Goal: Information Seeking & Learning: Learn about a topic

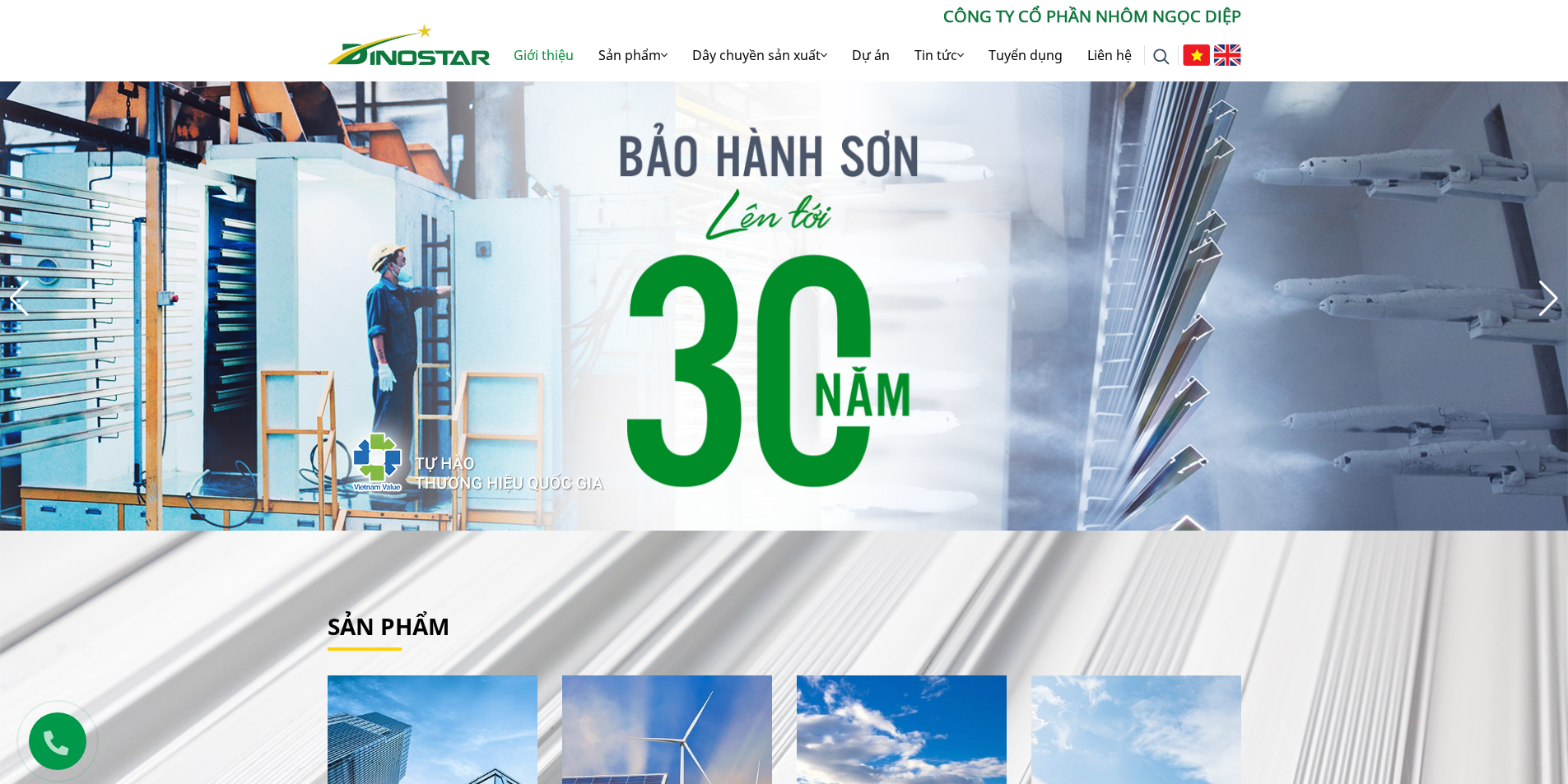
click at [538, 52] on link "Giới thiệu" at bounding box center [543, 56] width 85 height 53
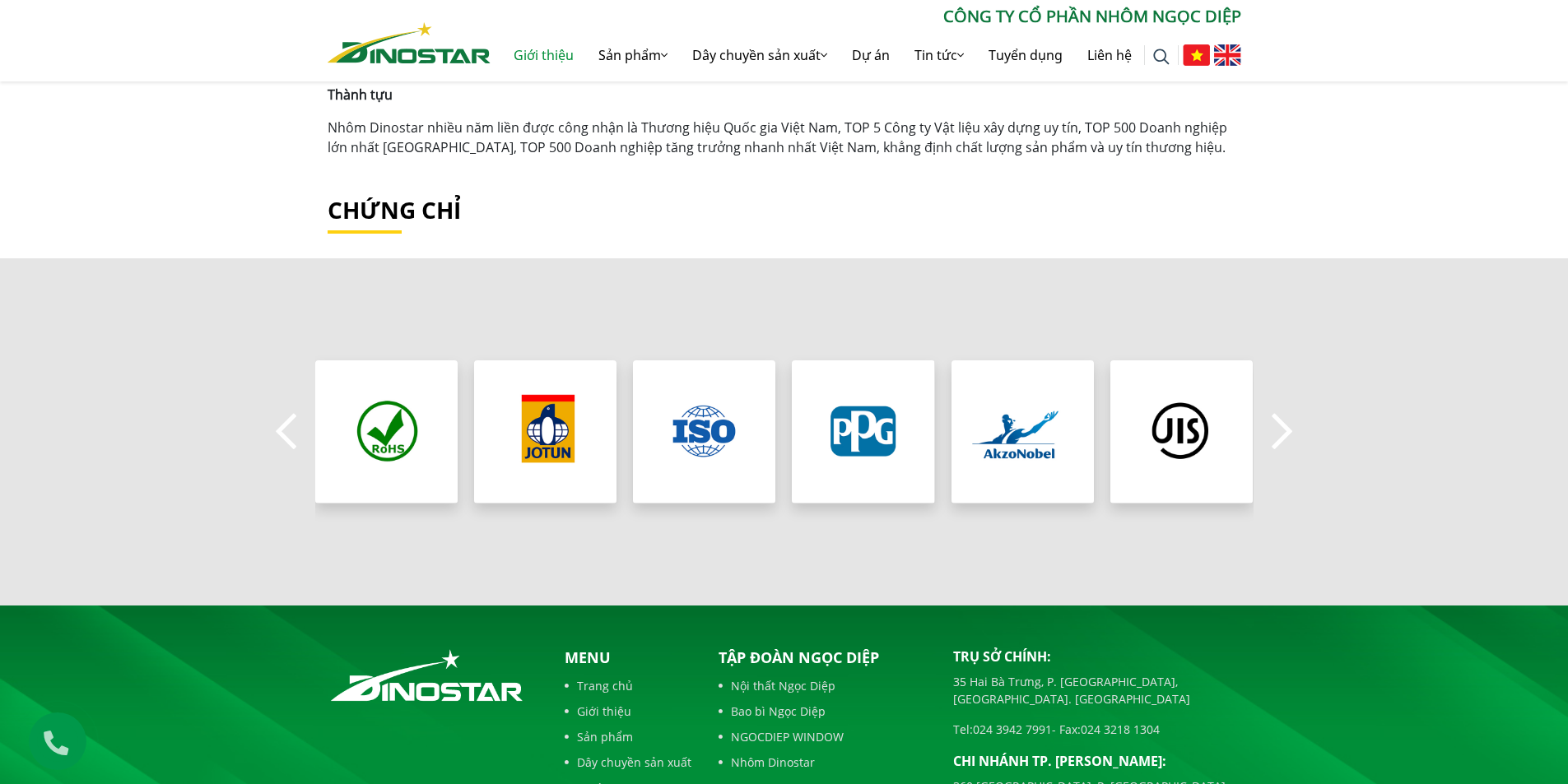
scroll to position [1234, 0]
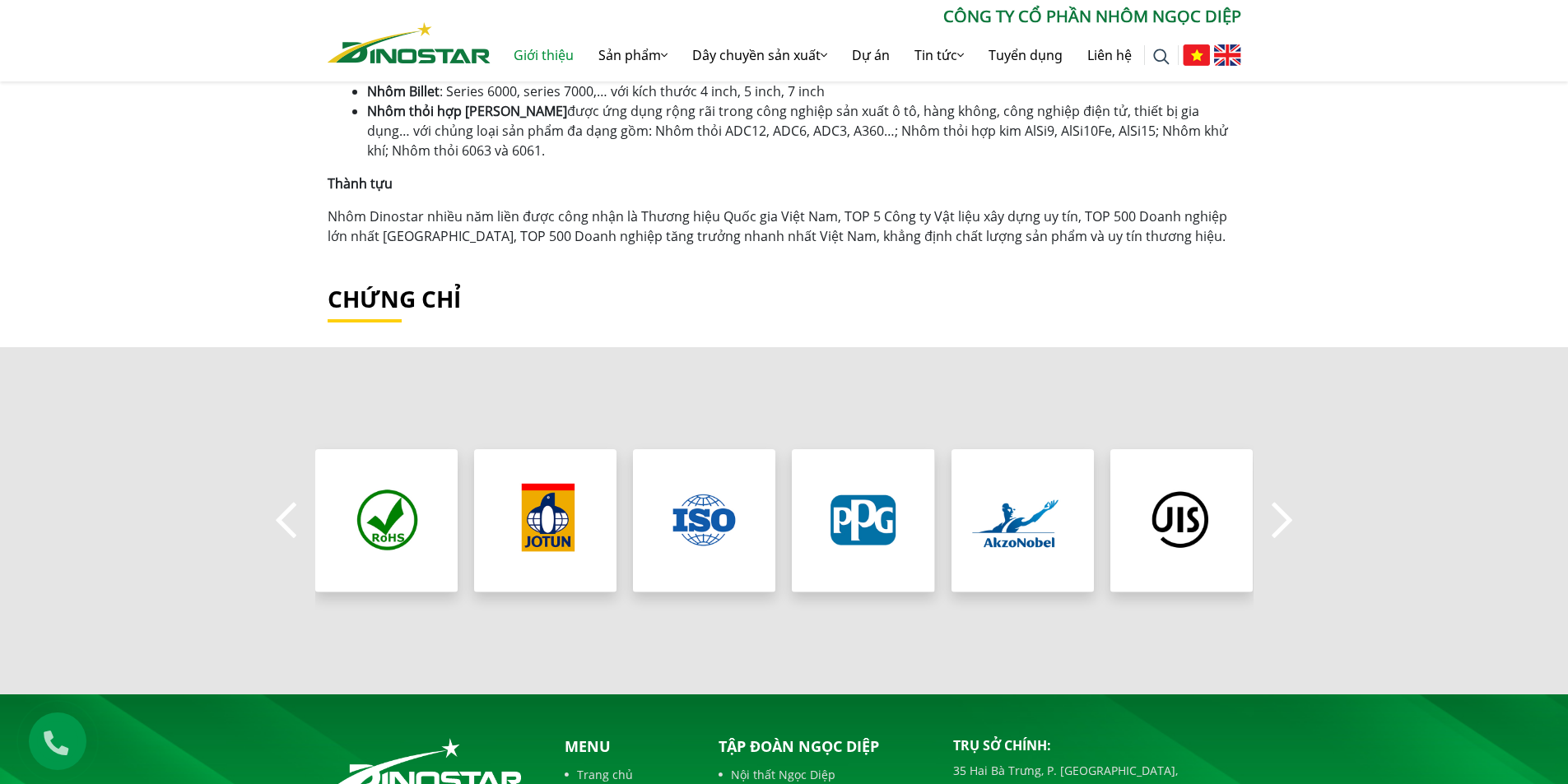
click at [1279, 508] on button "Next" at bounding box center [1282, 520] width 33 height 57
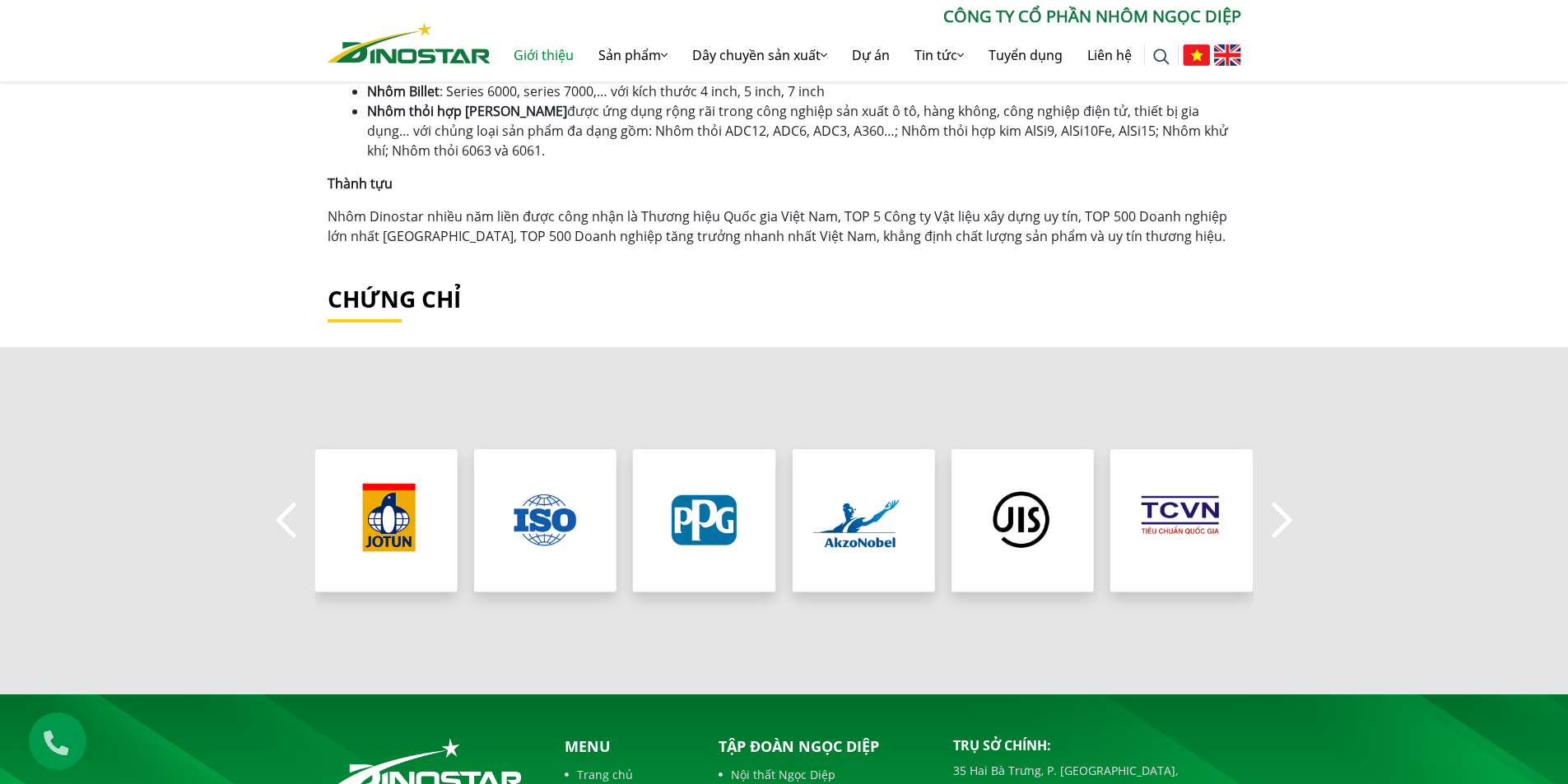
click at [1279, 508] on button "Next" at bounding box center [1282, 520] width 33 height 57
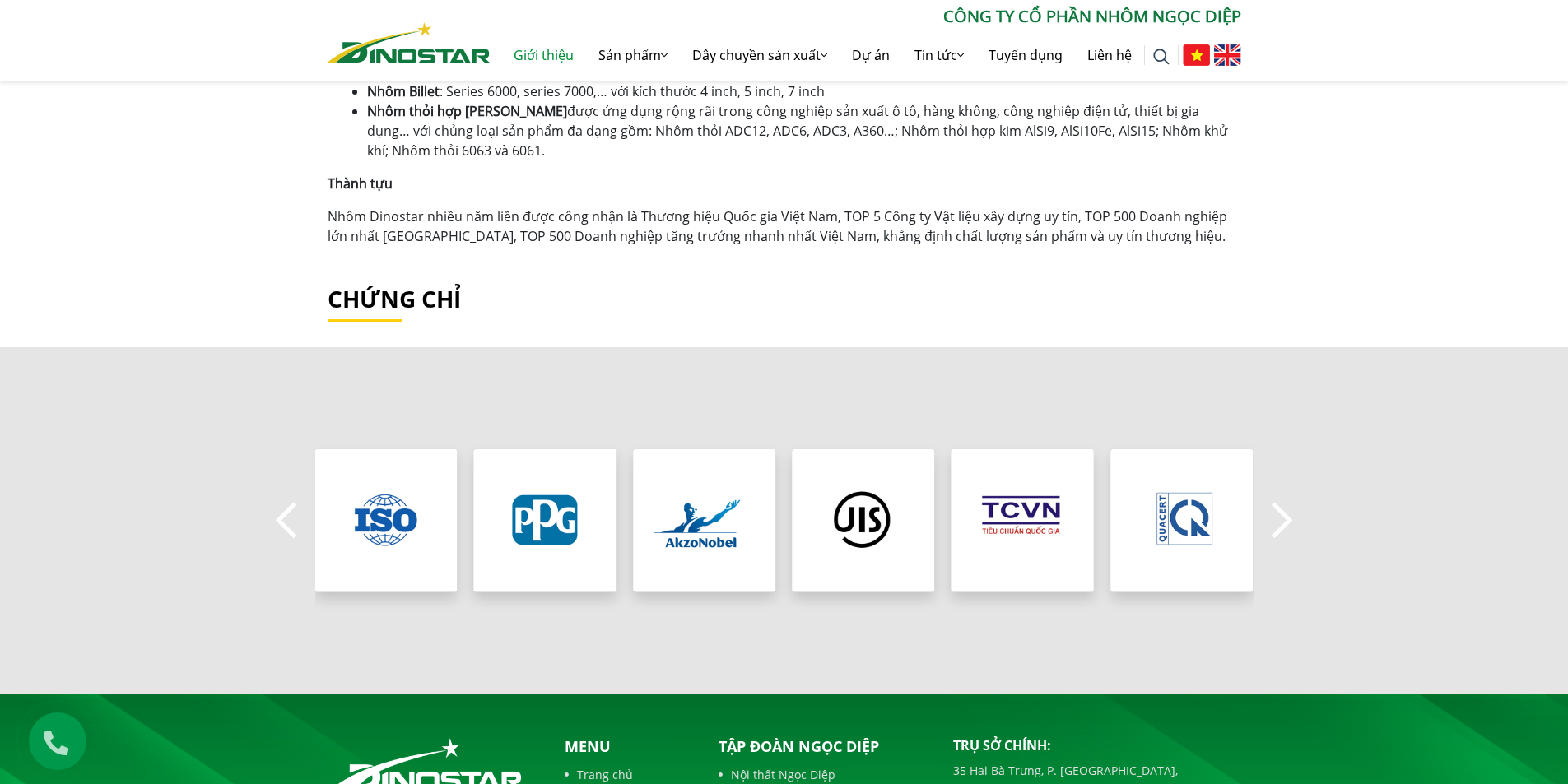
click at [1279, 508] on button "Next" at bounding box center [1282, 520] width 33 height 57
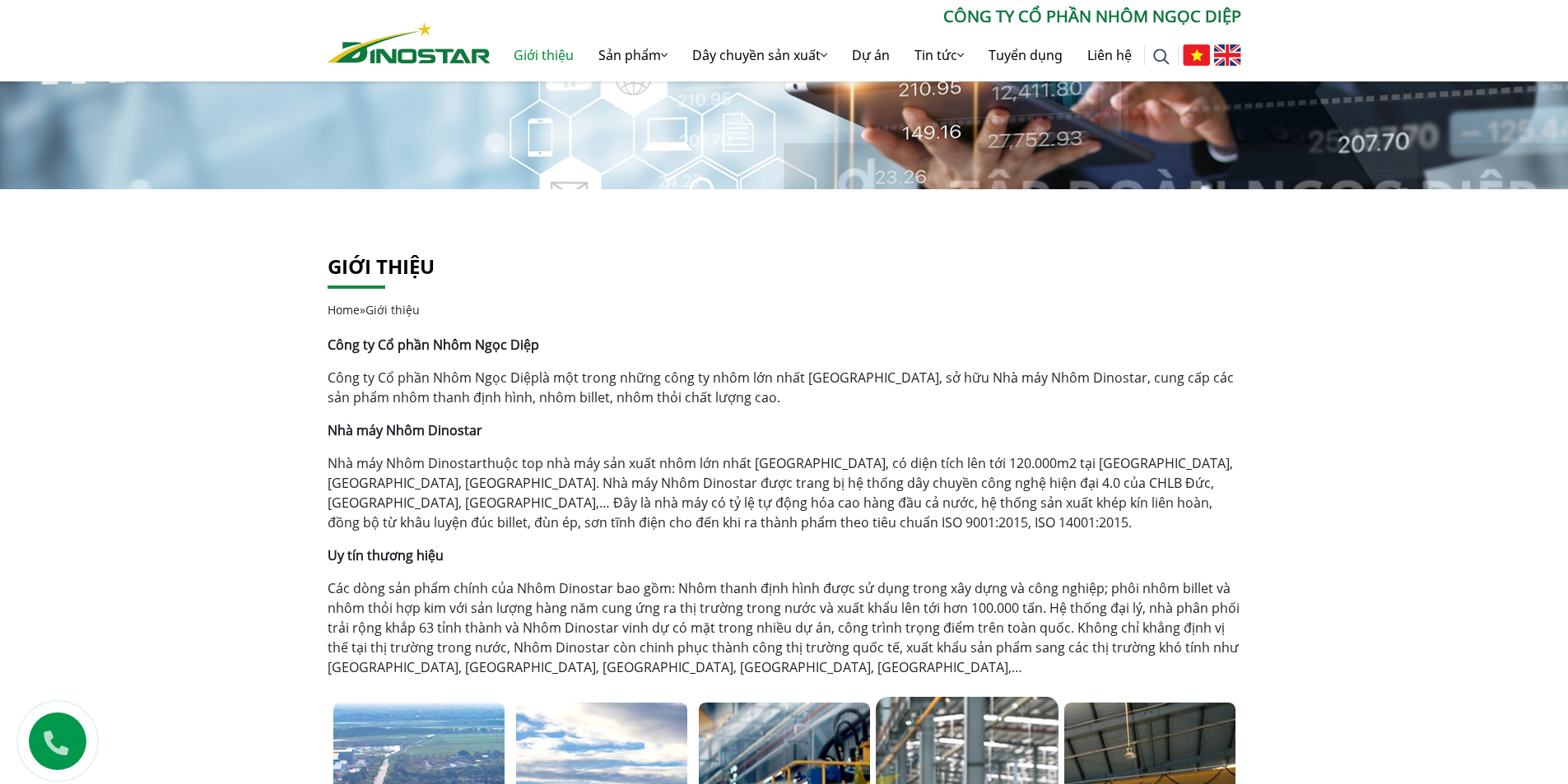
scroll to position [0, 0]
